Goal: Transaction & Acquisition: Purchase product/service

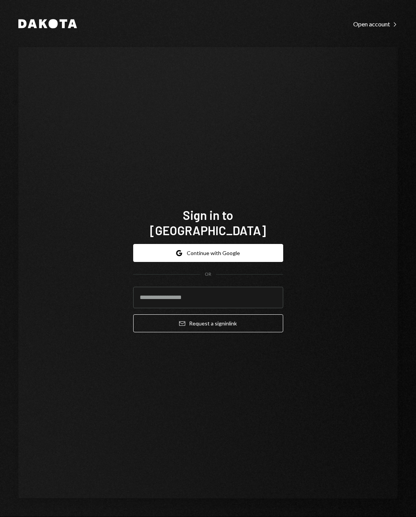
type input "**********"
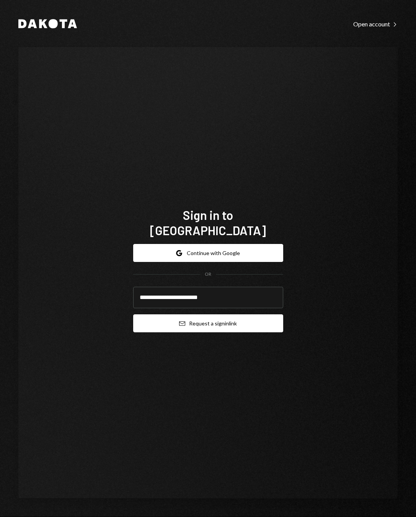
click at [241, 317] on button "Email Request a sign in link" at bounding box center [208, 323] width 150 height 18
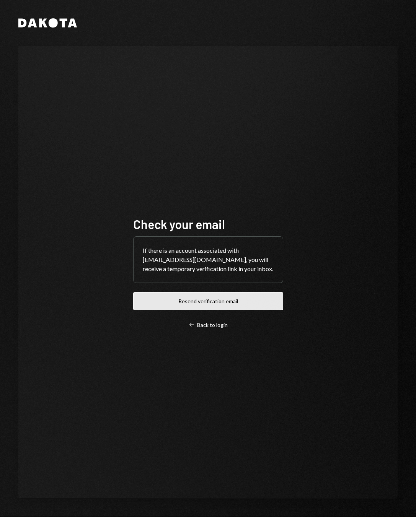
click at [229, 306] on button "Resend verification email" at bounding box center [208, 301] width 150 height 18
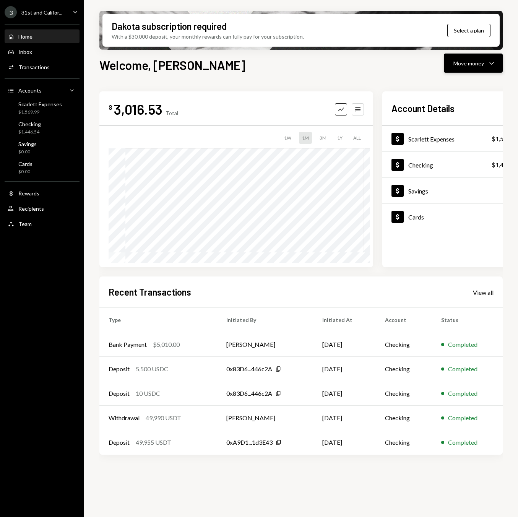
click at [415, 66] on div "Move money" at bounding box center [469, 63] width 31 height 8
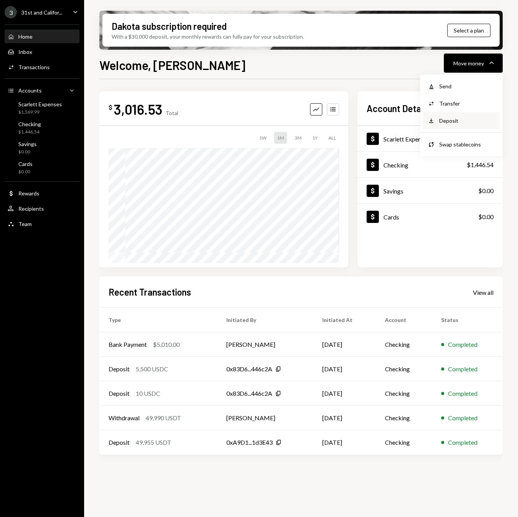
click at [415, 122] on div "Deposit" at bounding box center [468, 121] width 56 height 8
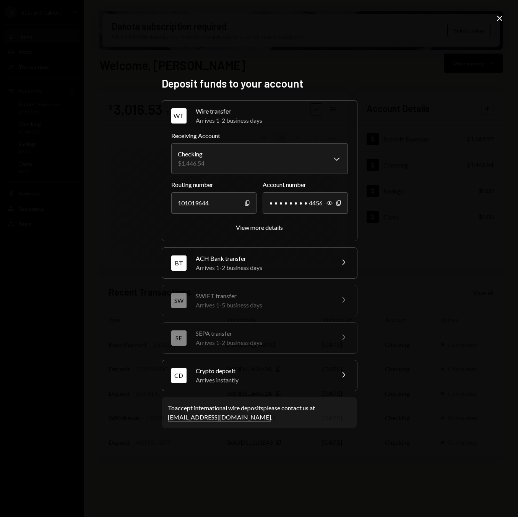
click at [238, 378] on div "Arrives instantly" at bounding box center [263, 380] width 134 height 9
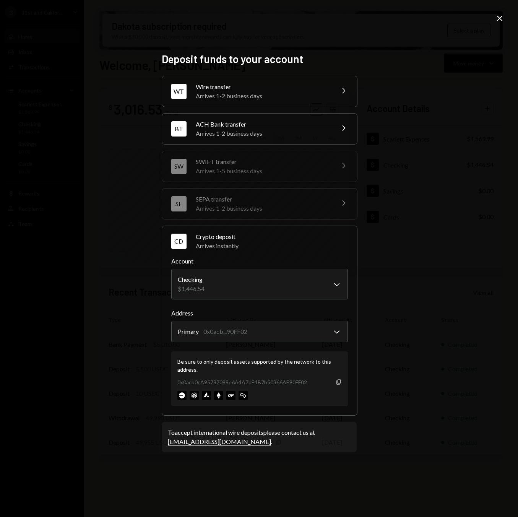
click at [340, 383] on icon "Copy" at bounding box center [339, 382] width 6 height 6
click at [415, 16] on icon "Close" at bounding box center [499, 18] width 9 height 9
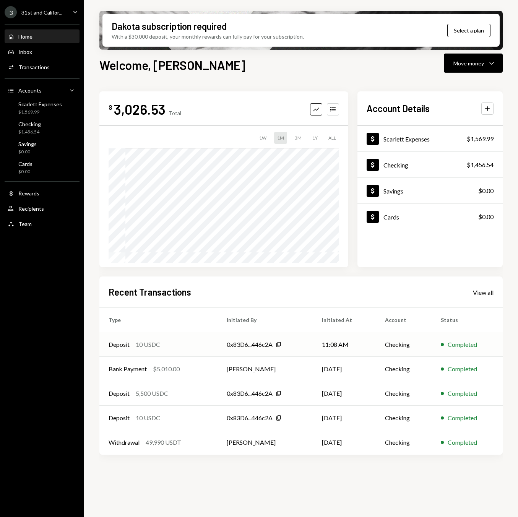
click at [145, 342] on div "10 USDC" at bounding box center [148, 344] width 24 height 9
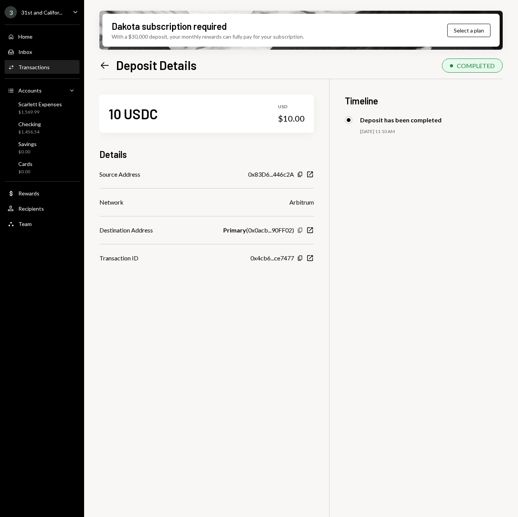
click at [302, 231] on icon "button" at bounding box center [300, 230] width 4 height 5
click at [317, 230] on div "10 USDC USD $10.00 Details Source Address 0x83D6...446c2A Copy New Window Netwo…" at bounding box center [301, 337] width 404 height 517
click at [314, 230] on icon "New Window" at bounding box center [310, 230] width 8 height 8
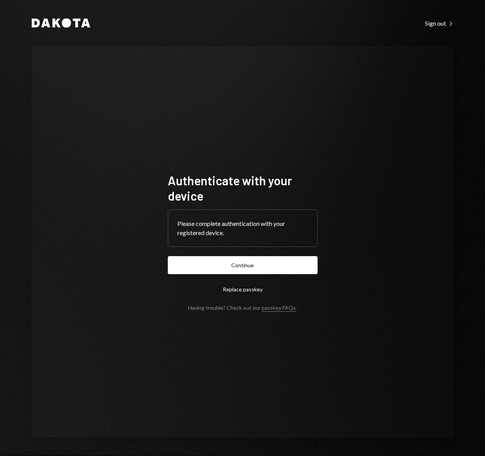
click at [269, 257] on button "Continue" at bounding box center [243, 265] width 150 height 18
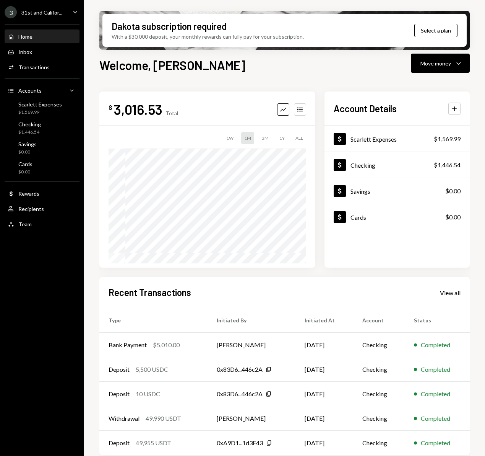
click at [0, 138] on div "Home Home Inbox Inbox Activities Transactions Accounts Accounts Caret Down Scar…" at bounding box center [42, 126] width 84 height 212
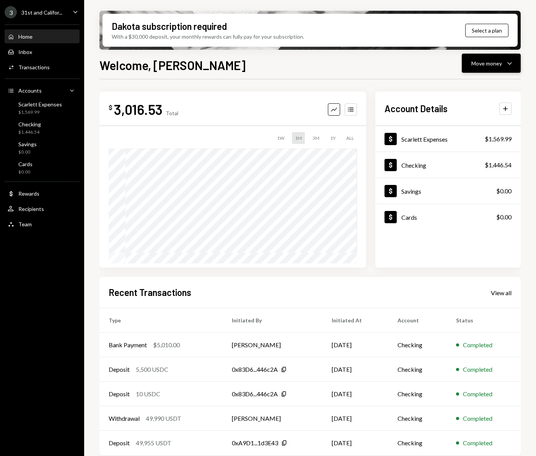
click at [485, 60] on div "Move money" at bounding box center [486, 63] width 31 height 8
click at [473, 121] on div "Deposit" at bounding box center [485, 121] width 56 height 8
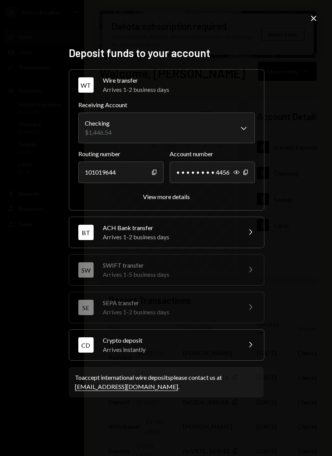
click at [196, 354] on div "CD Crypto deposit Arrives instantly Chevron Right" at bounding box center [166, 344] width 195 height 31
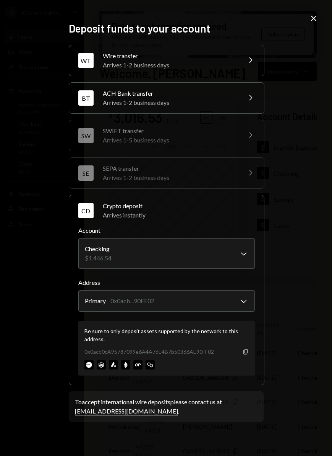
click at [248, 353] on icon "Copy" at bounding box center [246, 352] width 6 height 6
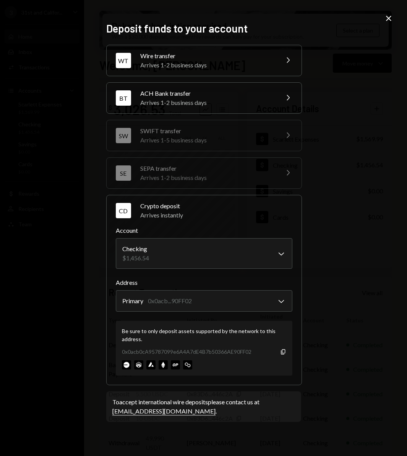
click at [390, 18] on icon "Close" at bounding box center [388, 18] width 9 height 9
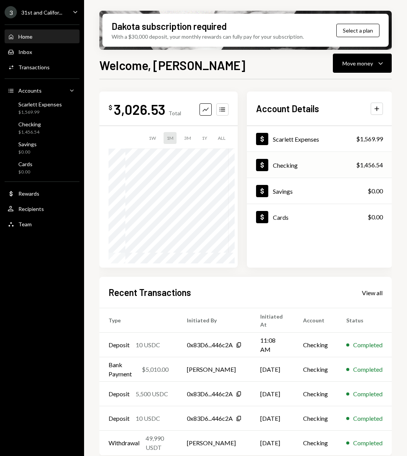
click at [297, 166] on div "Checking" at bounding box center [285, 164] width 25 height 7
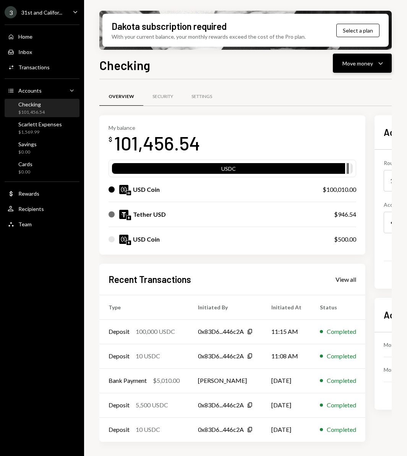
click at [368, 64] on div "Move money" at bounding box center [358, 63] width 31 height 8
click at [353, 90] on div "Send" at bounding box center [357, 86] width 56 height 8
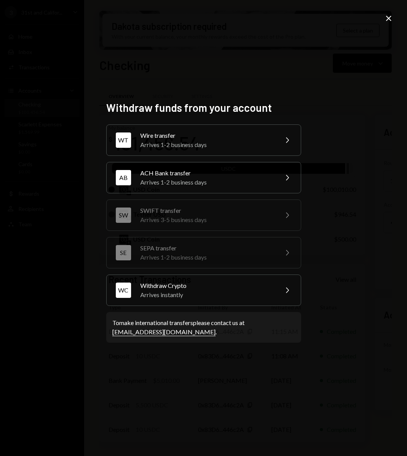
click at [228, 138] on div "Wire transfer" at bounding box center [206, 135] width 133 height 9
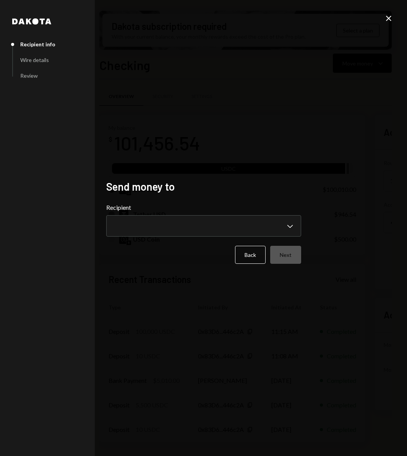
click at [227, 213] on div "**********" at bounding box center [203, 220] width 195 height 34
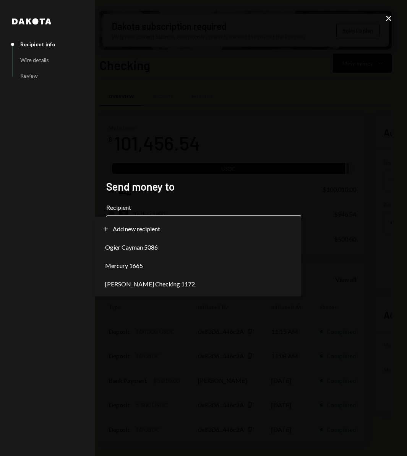
click at [225, 220] on body "3 31st and Califor... Caret Down Home Home Inbox Inbox Activities Transactions …" at bounding box center [203, 228] width 407 height 456
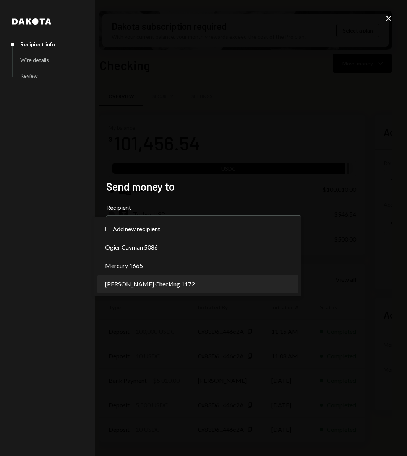
select select "**********"
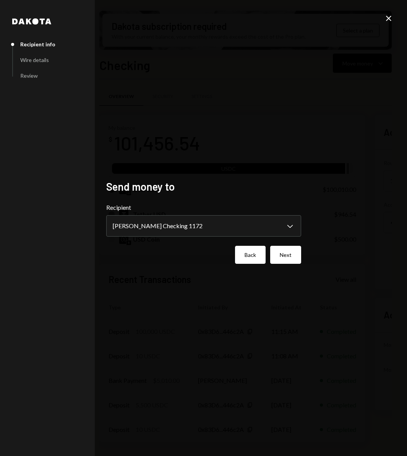
click at [256, 258] on button "Back" at bounding box center [250, 255] width 31 height 18
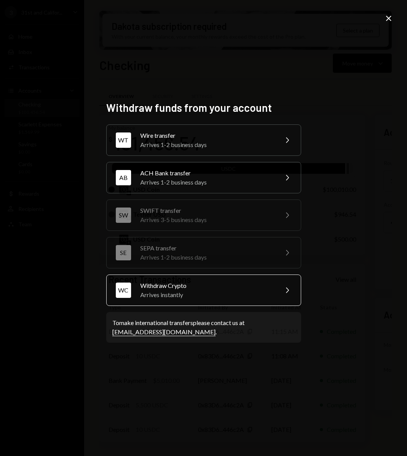
click at [201, 292] on div "Arrives instantly" at bounding box center [206, 294] width 133 height 9
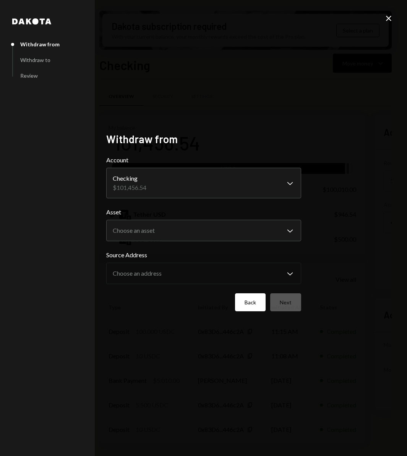
click at [247, 305] on button "Back" at bounding box center [250, 302] width 31 height 18
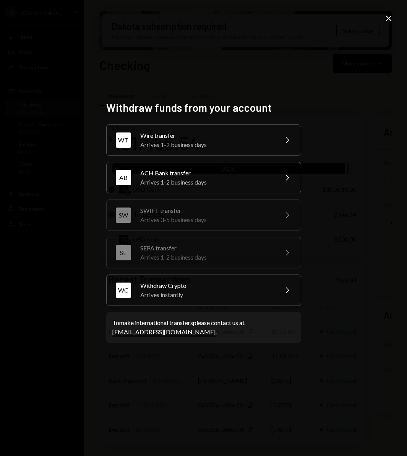
click at [205, 133] on div "Wire transfer" at bounding box center [206, 135] width 133 height 9
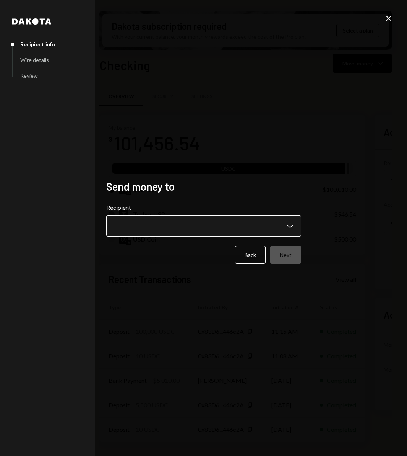
click at [209, 221] on body "3 31st and Califor... Caret Down Home Home Inbox Inbox Activities Transactions …" at bounding box center [203, 228] width 407 height 456
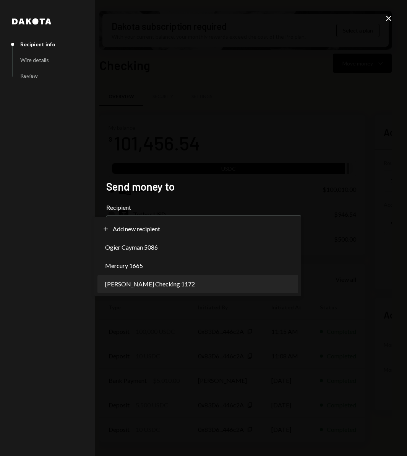
select select "**********"
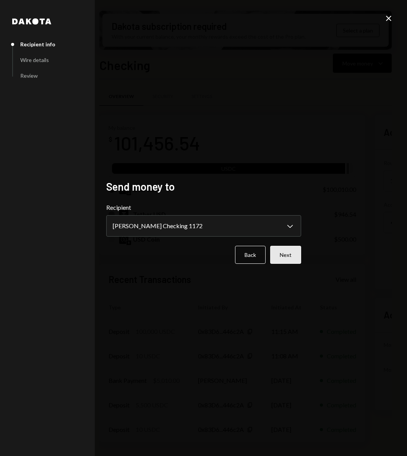
click at [279, 257] on button "Next" at bounding box center [285, 255] width 31 height 18
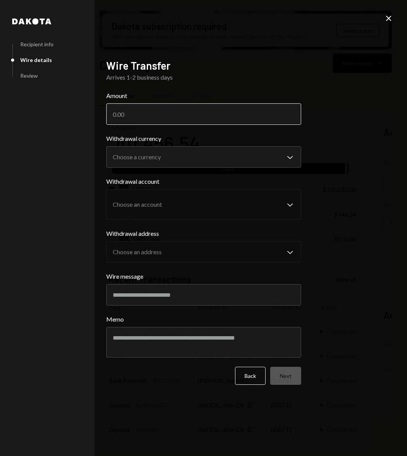
click at [166, 116] on input "Amount" at bounding box center [203, 113] width 195 height 21
type input "100000"
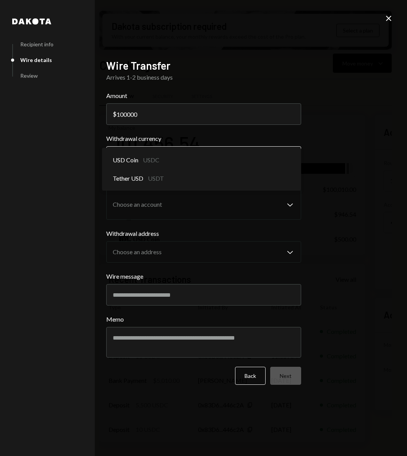
click at [166, 154] on body "3 31st and Califor... Caret Down Home Home Inbox Inbox Activities Transactions …" at bounding box center [203, 228] width 407 height 456
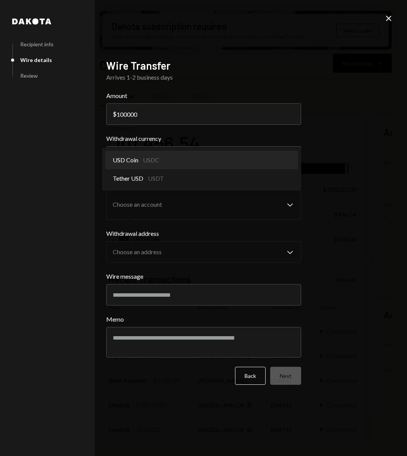
select select "****"
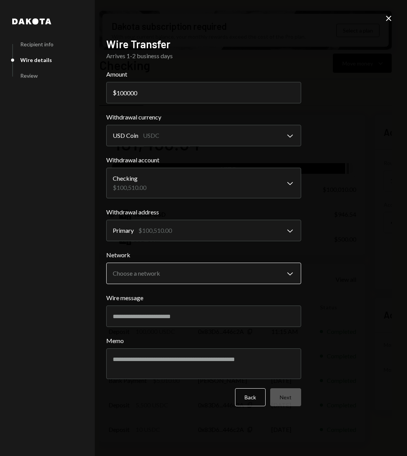
click at [153, 270] on body "3 31st and Califor... Caret Down Home Home Inbox Inbox Activities Transactions …" at bounding box center [203, 228] width 407 height 456
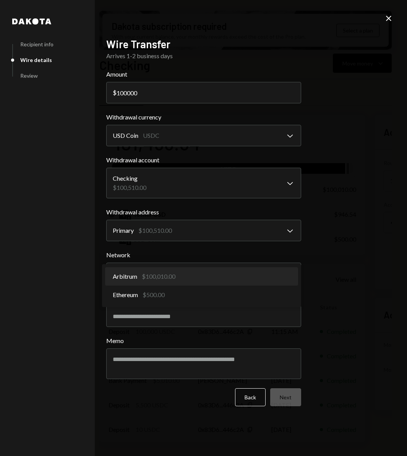
select select "**********"
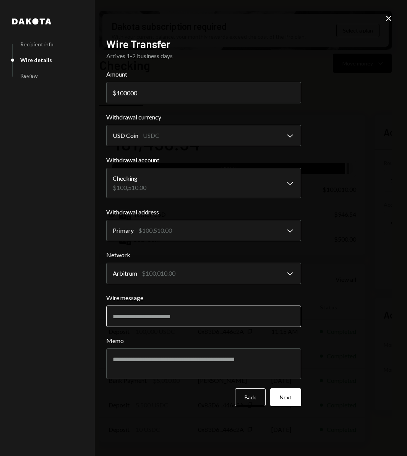
click at [150, 314] on input "Wire message" at bounding box center [203, 315] width 195 height 21
drag, startPoint x: 135, startPoint y: 316, endPoint x: 61, endPoint y: 314, distance: 73.8
click at [97, 314] on div "**********" at bounding box center [203, 227] width 213 height 399
drag, startPoint x: 278, startPoint y: 320, endPoint x: 290, endPoint y: 320, distance: 12.2
click at [290, 320] on input "**********" at bounding box center [203, 315] width 195 height 21
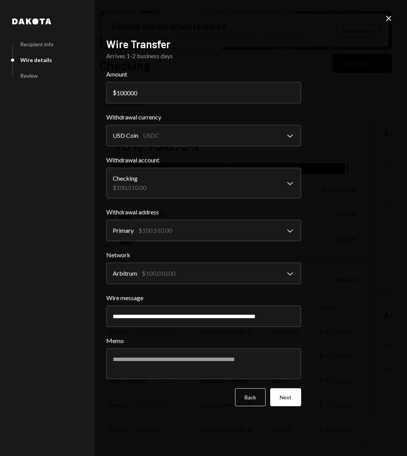
scroll to position [0, 33]
drag, startPoint x: 282, startPoint y: 318, endPoint x: 313, endPoint y: 319, distance: 31.0
click at [313, 319] on div "**********" at bounding box center [203, 228] width 407 height 456
type input "**********"
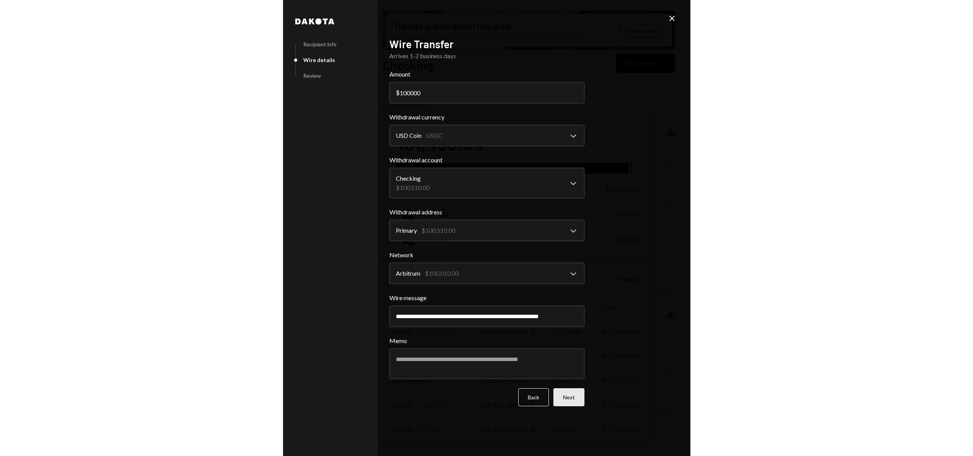
scroll to position [0, 0]
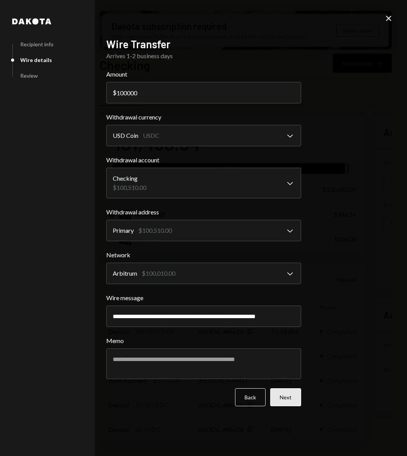
click at [278, 394] on button "Next" at bounding box center [285, 397] width 31 height 18
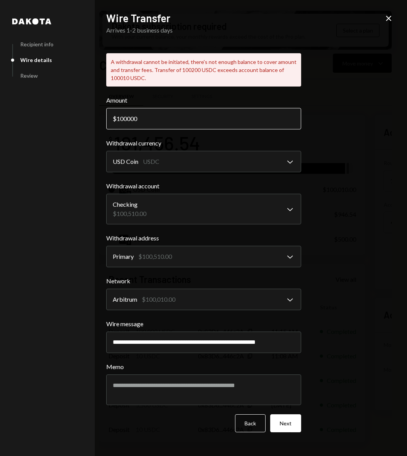
drag, startPoint x: 117, startPoint y: 119, endPoint x: 159, endPoint y: 121, distance: 41.8
click at [159, 121] on input "100000" at bounding box center [203, 118] width 195 height 21
type input "99000"
click at [323, 267] on div "**********" at bounding box center [203, 228] width 407 height 456
click at [285, 419] on button "Next" at bounding box center [285, 423] width 31 height 18
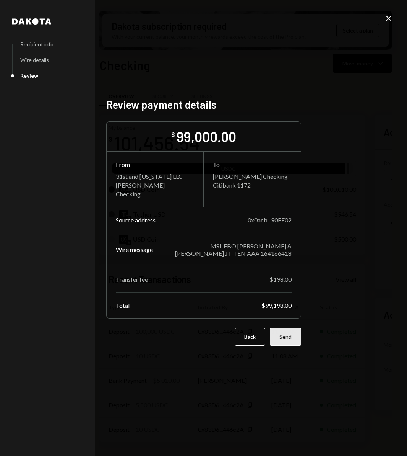
click at [291, 340] on button "Send" at bounding box center [285, 336] width 31 height 18
